Goal: Task Accomplishment & Management: Manage account settings

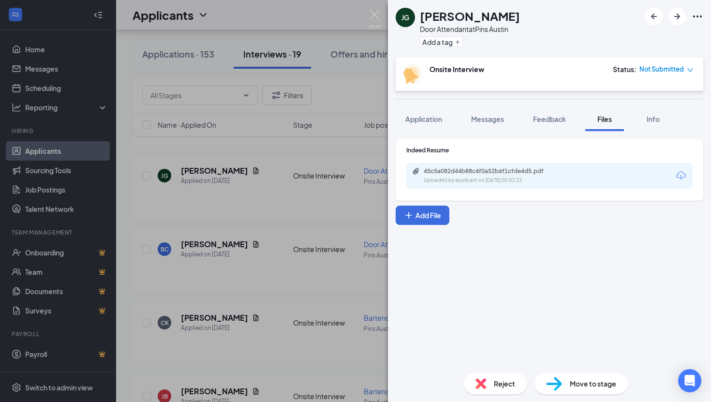
scroll to position [767, 0]
click at [374, 5] on div "[PERSON_NAME] Door Attendant at Pins Austin Add a tag Onsite Interview Status :…" at bounding box center [355, 201] width 711 height 402
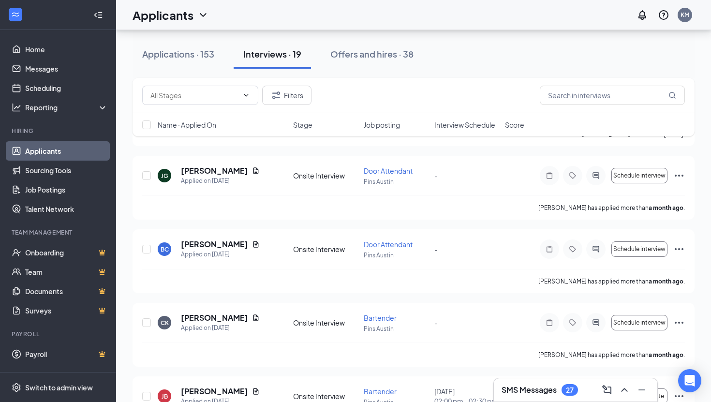
click at [374, 15] on div "Applicants KM" at bounding box center [413, 15] width 595 height 30
click at [391, 61] on button "Offers and hires · 38" at bounding box center [372, 54] width 103 height 29
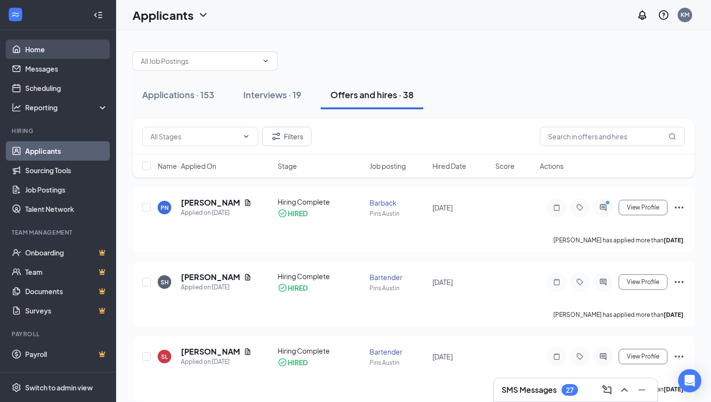
click at [32, 53] on link "Home" at bounding box center [66, 49] width 83 height 19
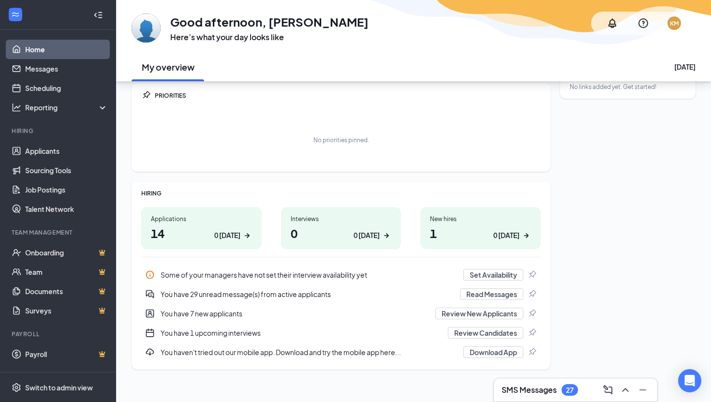
scroll to position [32, 0]
click at [442, 312] on button "Review New Applicants" at bounding box center [480, 313] width 88 height 12
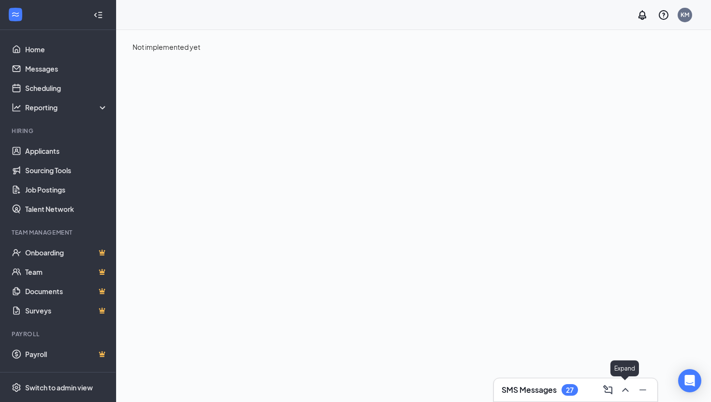
click at [622, 392] on icon "ChevronUp" at bounding box center [626, 390] width 12 height 12
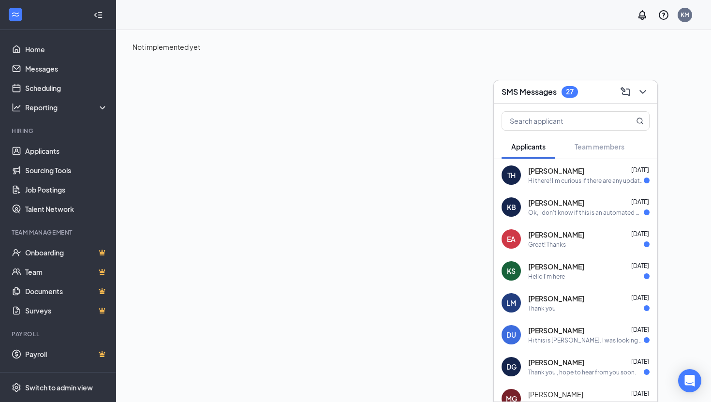
click at [549, 212] on div "Ok, I don't know if this is an automated message, but I am open to interview wh…" at bounding box center [586, 213] width 116 height 8
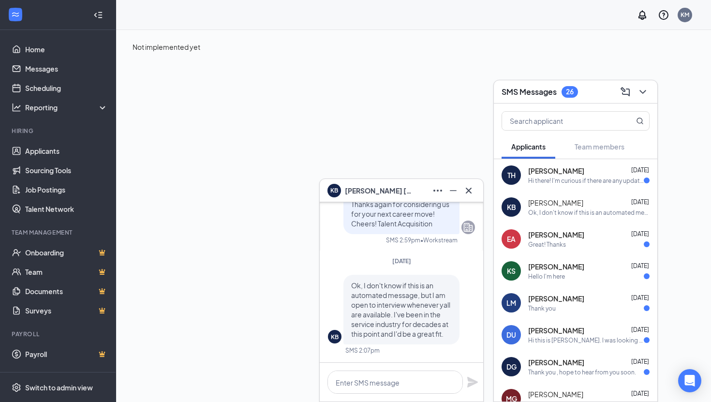
click at [556, 180] on div "Hi there! I'm curious if there are any updates for experience team position hir…" at bounding box center [586, 181] width 116 height 8
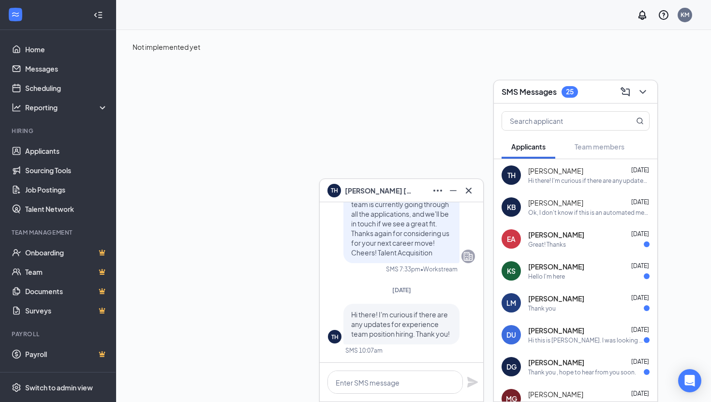
click at [553, 332] on span "[PERSON_NAME]" at bounding box center [556, 331] width 56 height 10
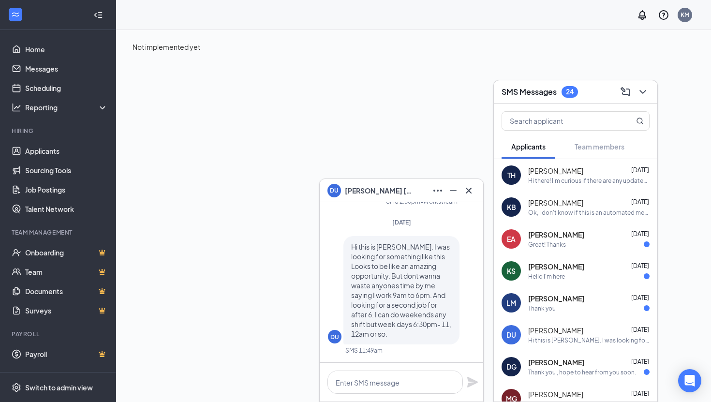
click at [541, 238] on span "[PERSON_NAME]" at bounding box center [556, 235] width 56 height 10
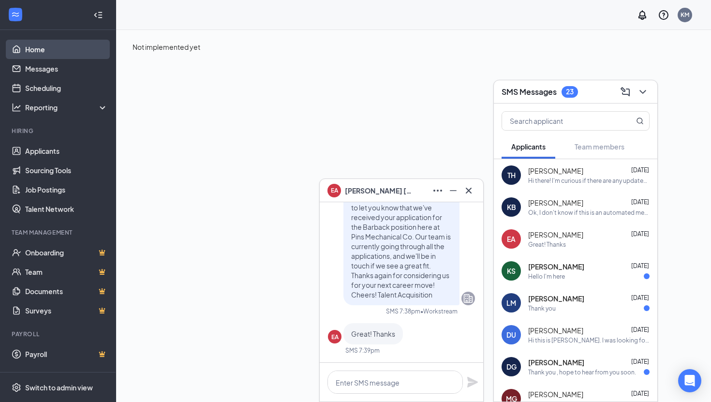
click at [39, 55] on link "Home" at bounding box center [66, 49] width 83 height 19
